Goal: Task Accomplishment & Management: Manage account settings

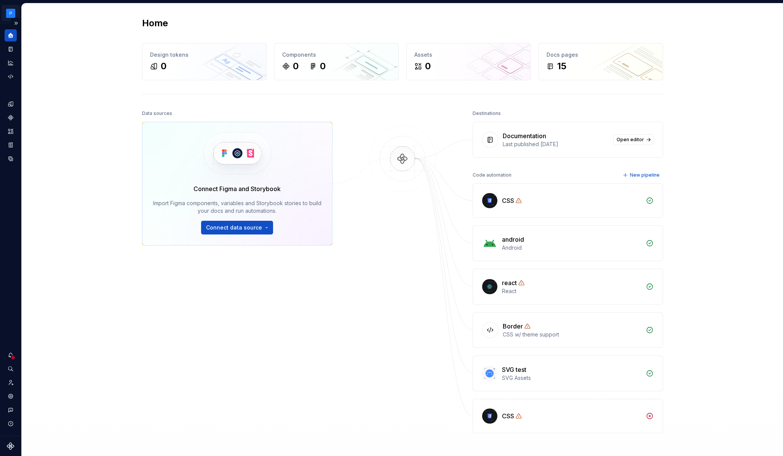
click at [14, 16] on html "Milky way JC Dataset Mercury Home Design tokens 0 Components 0 0 Assets 0 Docs …" at bounding box center [391, 228] width 783 height 456
drag, startPoint x: 51, startPoint y: 72, endPoint x: 57, endPoint y: 73, distance: 5.4
click at [51, 72] on div "Settings" at bounding box center [64, 71] width 94 height 8
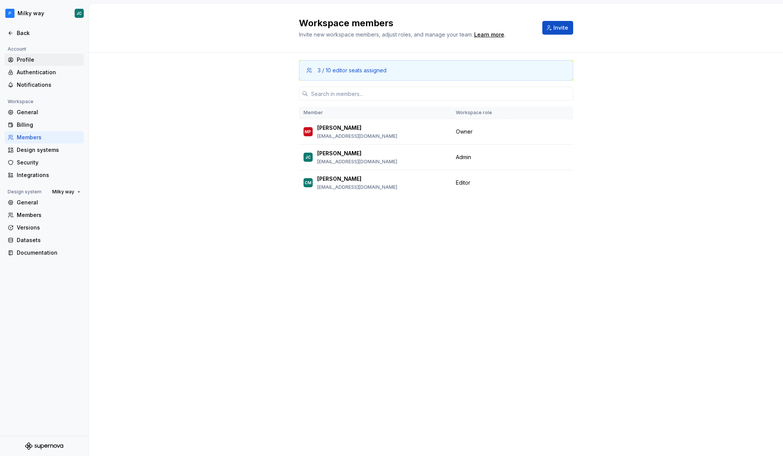
drag, startPoint x: 52, startPoint y: 56, endPoint x: 72, endPoint y: 62, distance: 21.0
click at [52, 56] on div "Profile" at bounding box center [49, 60] width 64 height 8
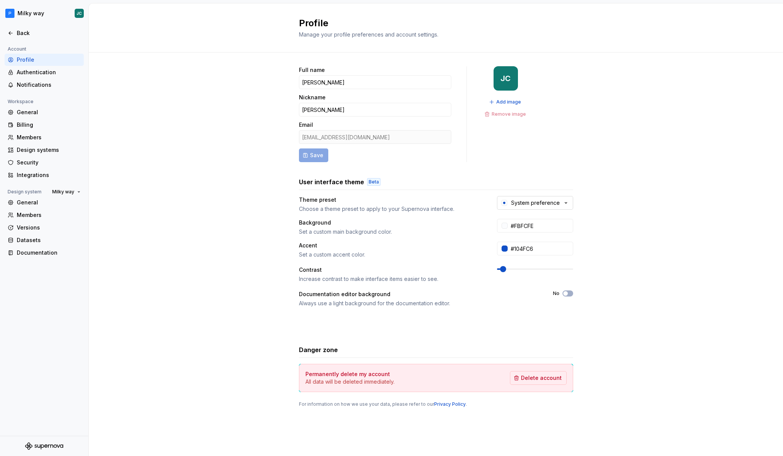
click at [505, 203] on icon "button" at bounding box center [504, 203] width 6 height 6
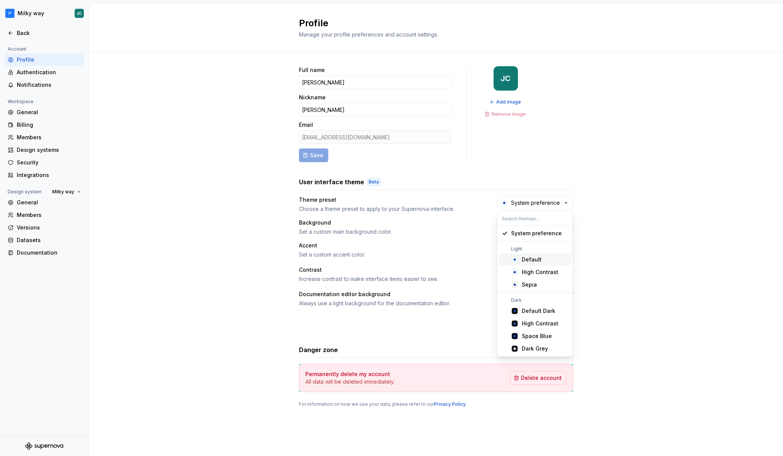
click at [614, 237] on div "Full name [PERSON_NAME] Nickname [PERSON_NAME] Email [EMAIL_ADDRESS][DOMAIN_NAM…" at bounding box center [436, 245] width 694 height 384
